Goal: Task Accomplishment & Management: Use online tool/utility

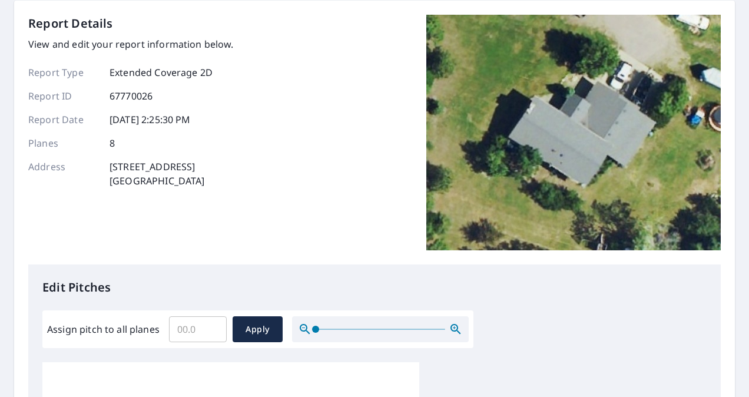
scroll to position [235, 0]
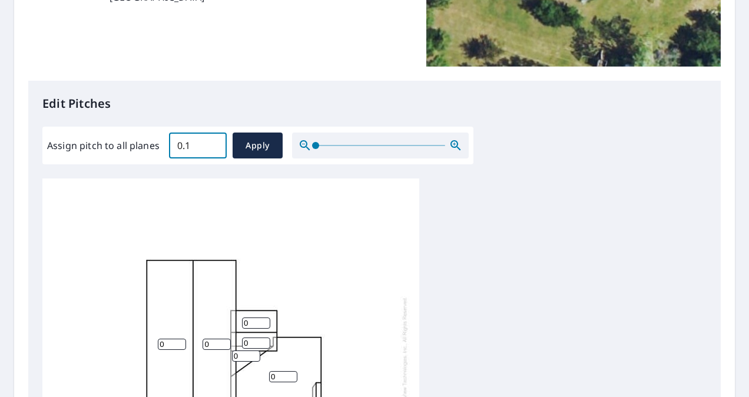
click at [214, 142] on input "0.1" at bounding box center [198, 145] width 58 height 33
click at [214, 142] on input "0.2" at bounding box center [198, 145] width 58 height 33
click at [214, 142] on input "0.3" at bounding box center [198, 145] width 58 height 33
click at [214, 142] on input "0.4" at bounding box center [198, 145] width 58 height 33
click at [214, 142] on input "0.5" at bounding box center [198, 145] width 58 height 33
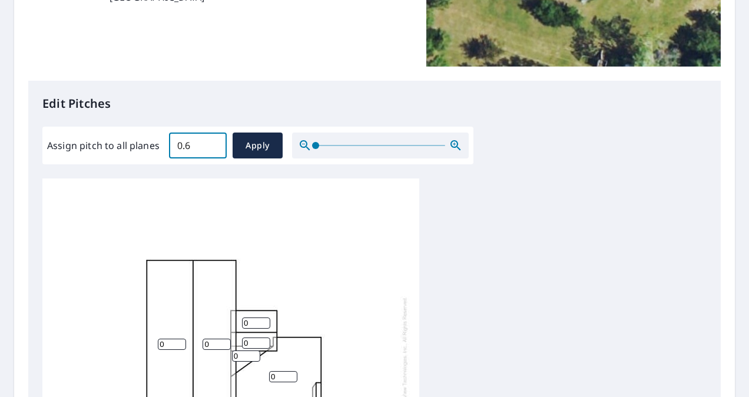
click at [214, 142] on input "0.6" at bounding box center [198, 145] width 58 height 33
click at [214, 142] on input "0.7" at bounding box center [198, 145] width 58 height 33
click at [214, 142] on input "0.8" at bounding box center [198, 145] width 58 height 33
click at [214, 142] on input "0.9" at bounding box center [198, 145] width 58 height 33
click at [214, 142] on input "1" at bounding box center [198, 145] width 58 height 33
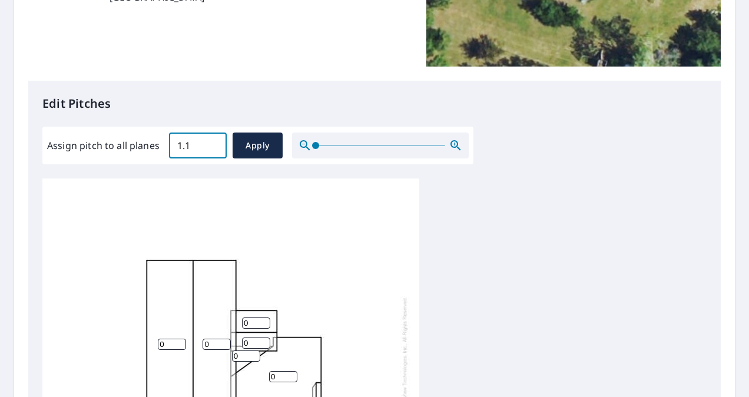
click at [214, 142] on input "1.1" at bounding box center [198, 145] width 58 height 33
click at [214, 142] on input "1.2" at bounding box center [198, 145] width 58 height 33
click at [214, 142] on input "1.3" at bounding box center [198, 145] width 58 height 33
click at [214, 142] on input "1.4" at bounding box center [198, 145] width 58 height 33
click at [214, 141] on input "1.5" at bounding box center [198, 145] width 58 height 33
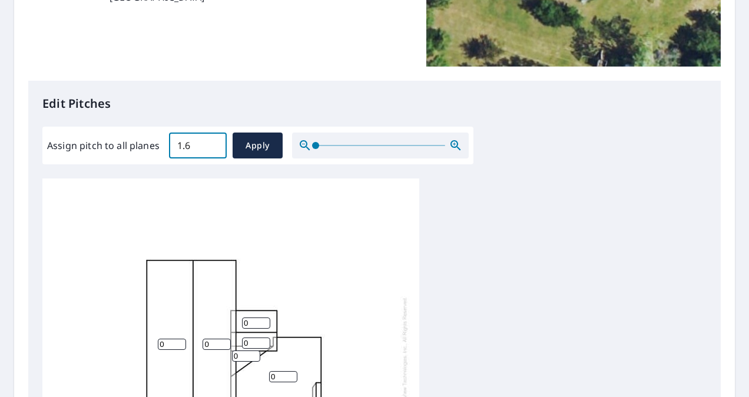
click at [214, 141] on input "1.6" at bounding box center [198, 145] width 58 height 33
click at [215, 140] on input "1.7" at bounding box center [198, 145] width 58 height 33
click at [215, 140] on input "1.8" at bounding box center [198, 145] width 58 height 33
click at [215, 140] on input "1.9" at bounding box center [198, 145] width 58 height 33
click at [215, 140] on input "2" at bounding box center [198, 145] width 58 height 33
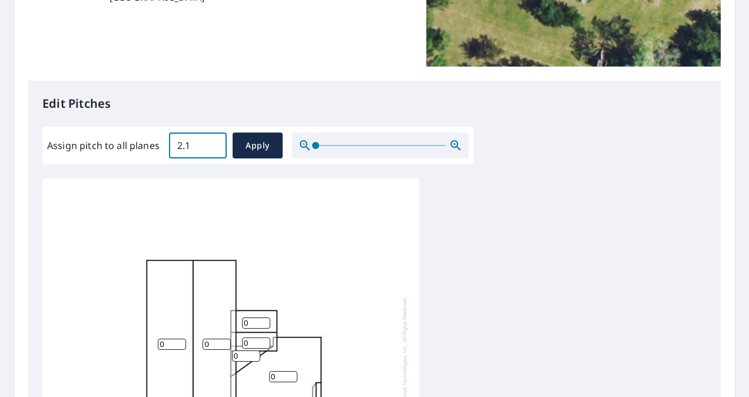
click at [215, 140] on input "2.1" at bounding box center [198, 145] width 58 height 33
click at [215, 140] on input "2.2" at bounding box center [198, 145] width 58 height 33
click at [215, 140] on input "2.3" at bounding box center [198, 145] width 58 height 33
click at [213, 142] on input "2.4" at bounding box center [198, 145] width 58 height 33
click at [213, 142] on input "2.5" at bounding box center [198, 145] width 58 height 33
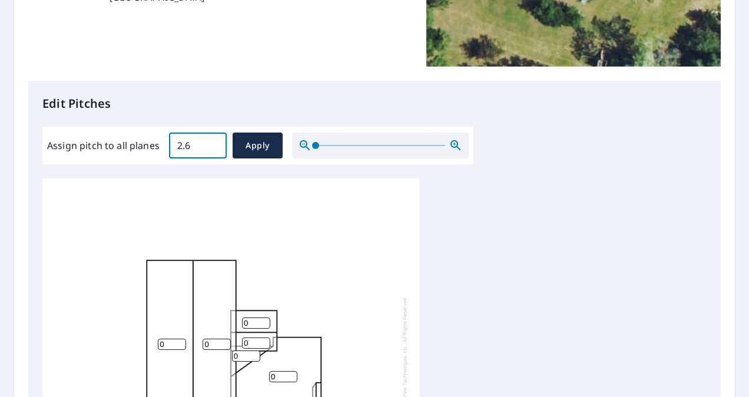
click at [213, 142] on input "2.6" at bounding box center [198, 145] width 58 height 33
click at [213, 142] on input "2.7" at bounding box center [198, 145] width 58 height 33
click at [213, 142] on input "2.8" at bounding box center [198, 145] width 58 height 33
click at [213, 142] on input "2.9" at bounding box center [198, 145] width 58 height 33
click at [213, 142] on input "3" at bounding box center [198, 145] width 58 height 33
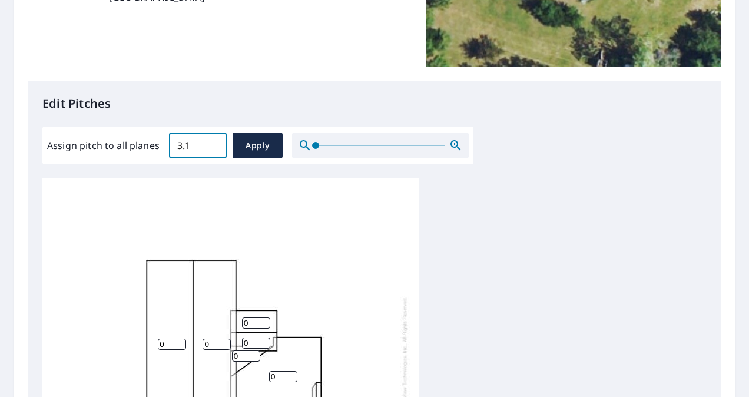
click at [213, 142] on input "3.1" at bounding box center [198, 145] width 58 height 33
click at [213, 142] on input "3.2" at bounding box center [198, 145] width 58 height 33
click at [213, 142] on input "3.3" at bounding box center [198, 145] width 58 height 33
click at [213, 142] on input "3.4" at bounding box center [198, 145] width 58 height 33
click at [213, 142] on input "3.5" at bounding box center [198, 145] width 58 height 33
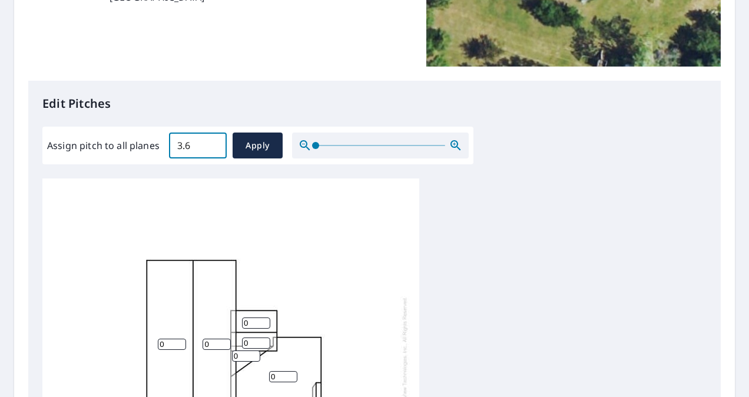
click at [213, 142] on input "3.6" at bounding box center [198, 145] width 58 height 33
click at [213, 142] on input "3.7" at bounding box center [198, 145] width 58 height 33
click at [213, 142] on input "3.8" at bounding box center [198, 145] width 58 height 33
click at [213, 141] on input "3.9" at bounding box center [198, 145] width 58 height 33
type input "4"
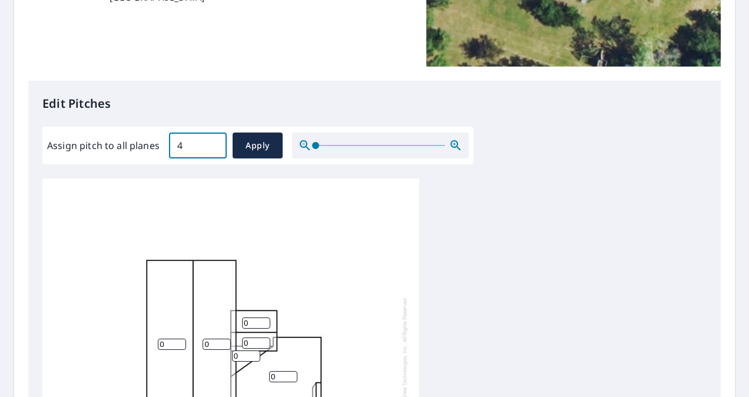
click at [213, 141] on input "4" at bounding box center [198, 145] width 58 height 33
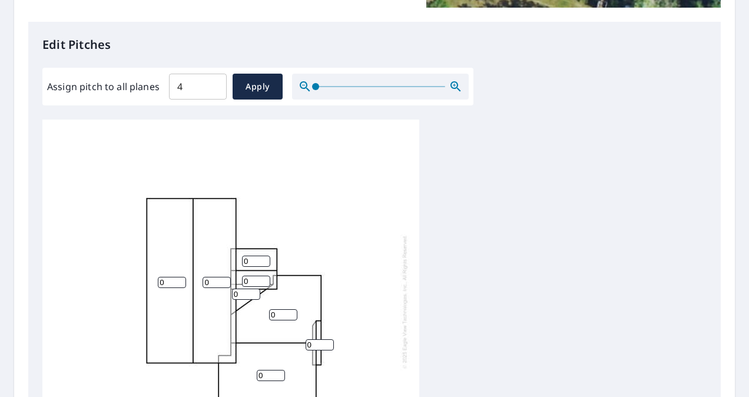
scroll to position [12, 0]
click at [167, 277] on input "0" at bounding box center [172, 282] width 28 height 11
type input "4"
click at [215, 277] on input "0" at bounding box center [216, 282] width 28 height 11
type input "4"
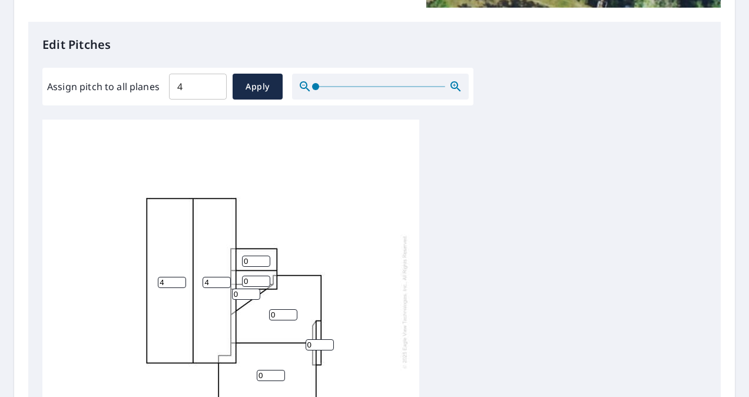
click at [254, 255] on input "0" at bounding box center [256, 260] width 28 height 11
type input "6"
type input "1"
click at [260, 275] on input "1" at bounding box center [256, 280] width 28 height 11
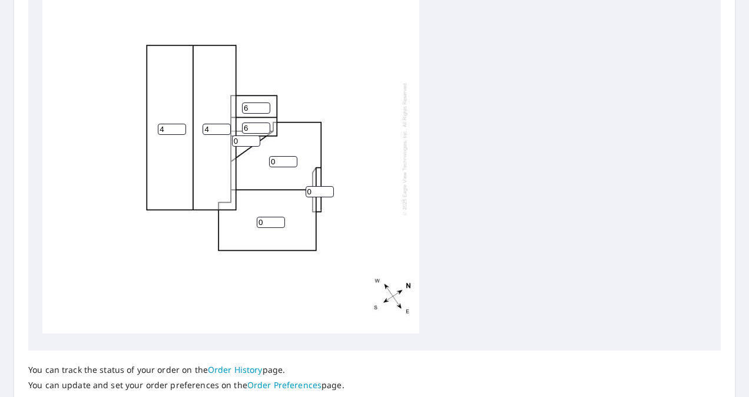
scroll to position [471, 0]
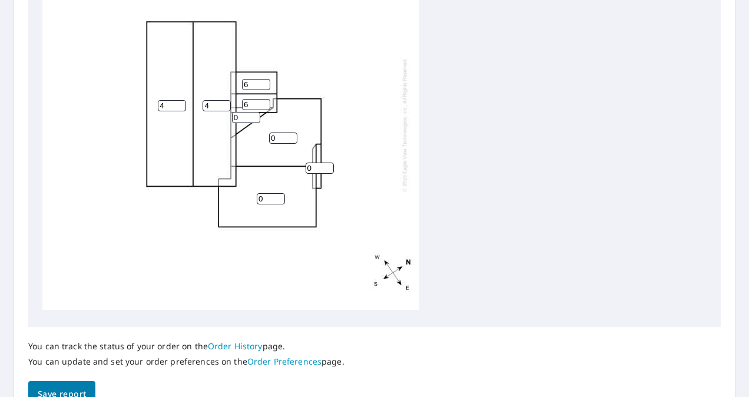
type input "6"
click at [266, 193] on input "0" at bounding box center [271, 198] width 28 height 11
type input "3"
click at [280, 132] on input "0" at bounding box center [283, 137] width 28 height 11
type input "3"
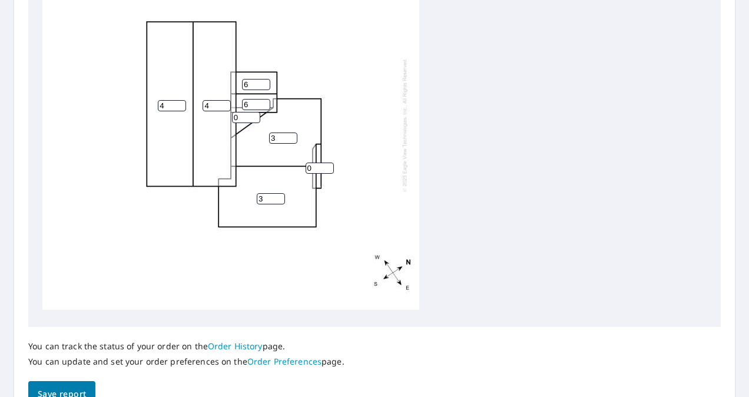
click at [242, 112] on input "0" at bounding box center [246, 117] width 28 height 11
type input "4"
click at [315, 162] on input "0" at bounding box center [319, 167] width 28 height 11
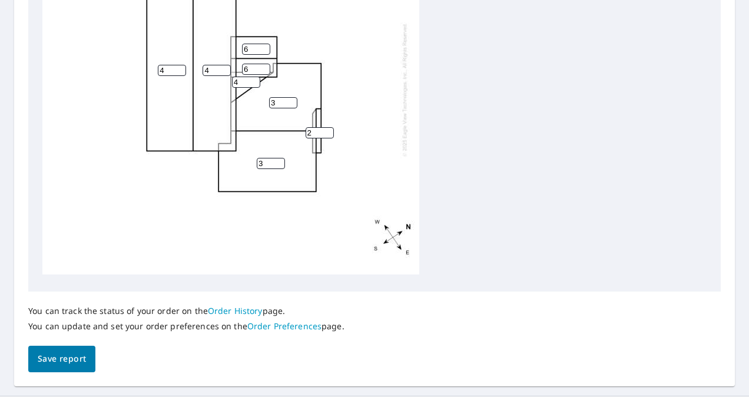
scroll to position [534, 0]
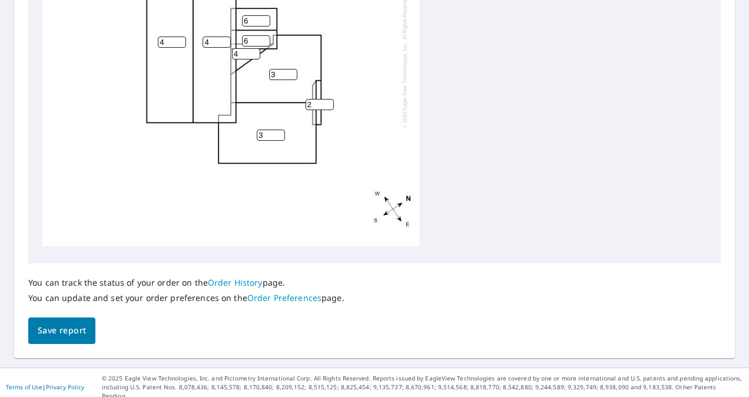
type input "2"
click at [70, 327] on span "Save report" at bounding box center [62, 330] width 48 height 15
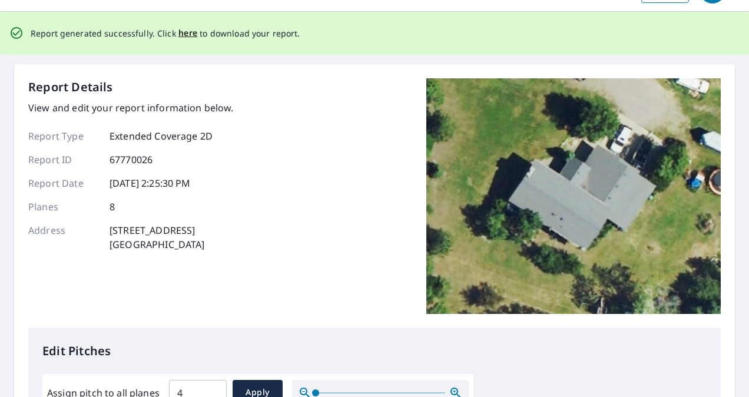
scroll to position [0, 0]
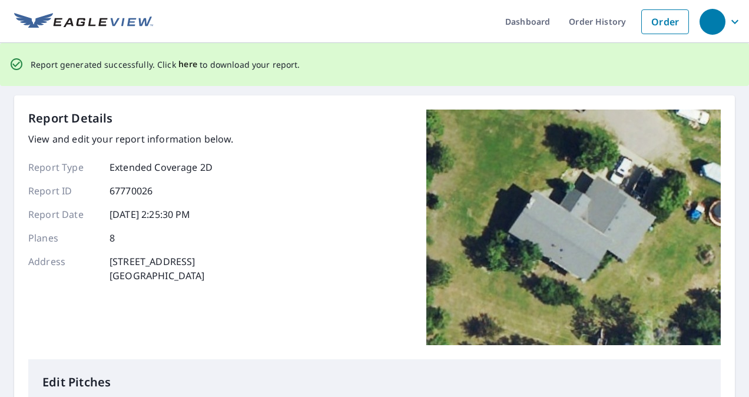
click at [186, 64] on span "here" at bounding box center [187, 64] width 19 height 15
